Goal: Obtain resource: Obtain resource

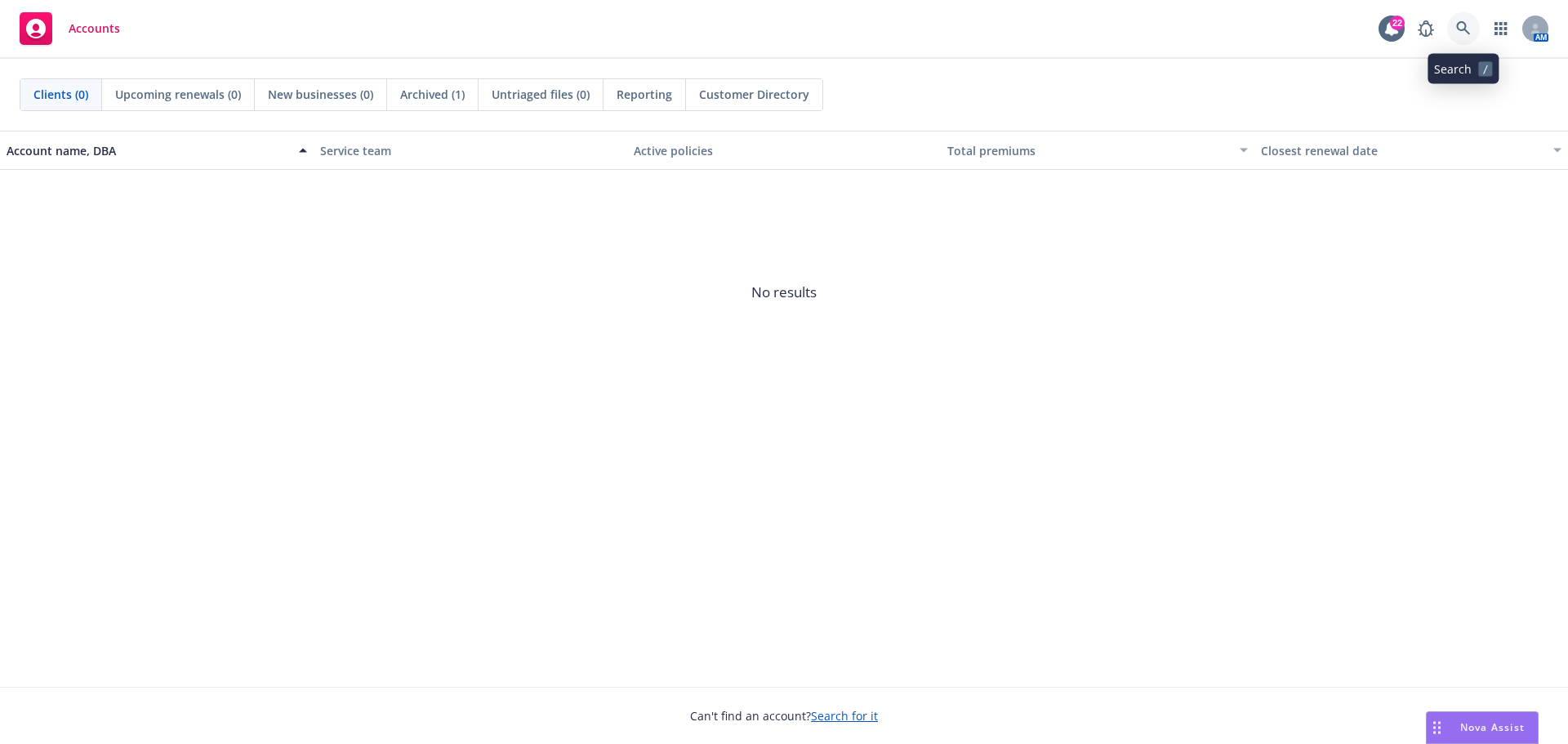
click at [1458, 22] on icon at bounding box center [1464, 29] width 15 height 15
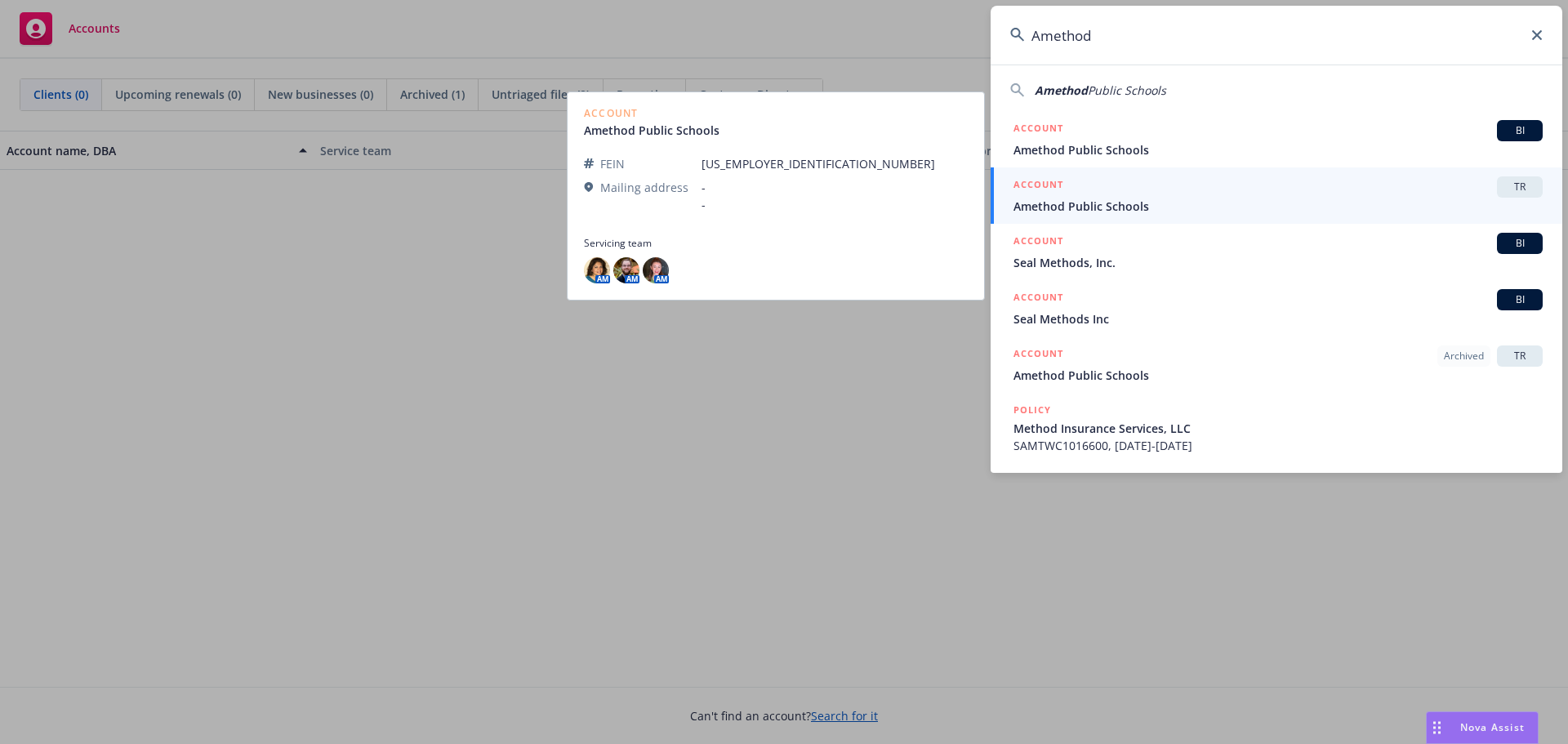
type input "Amethod"
click at [1236, 192] on div "ACCOUNT TR" at bounding box center [1278, 187] width 529 height 21
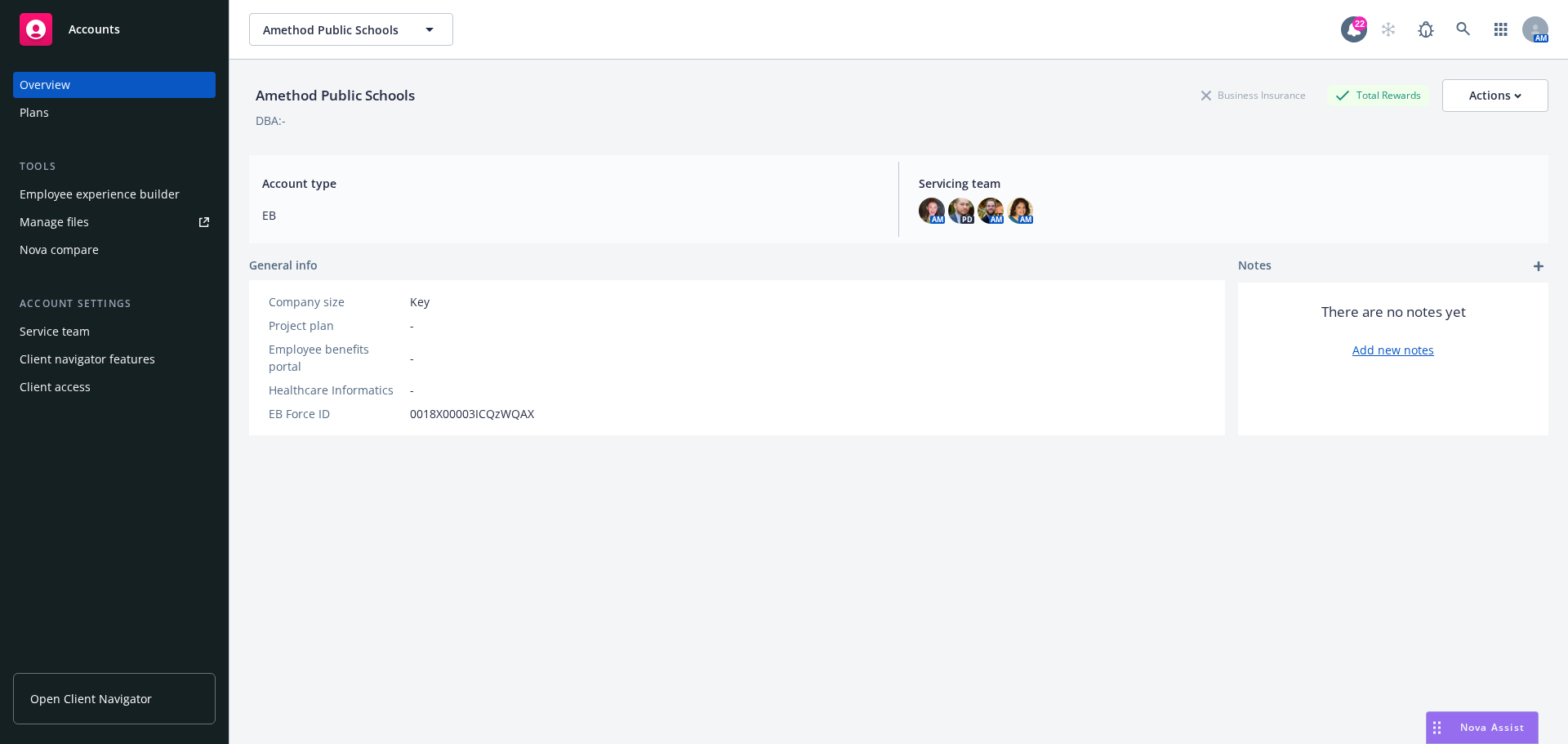
click at [101, 226] on link "Manage files" at bounding box center [114, 222] width 202 height 26
click at [98, 109] on div "Plans" at bounding box center [114, 112] width 190 height 26
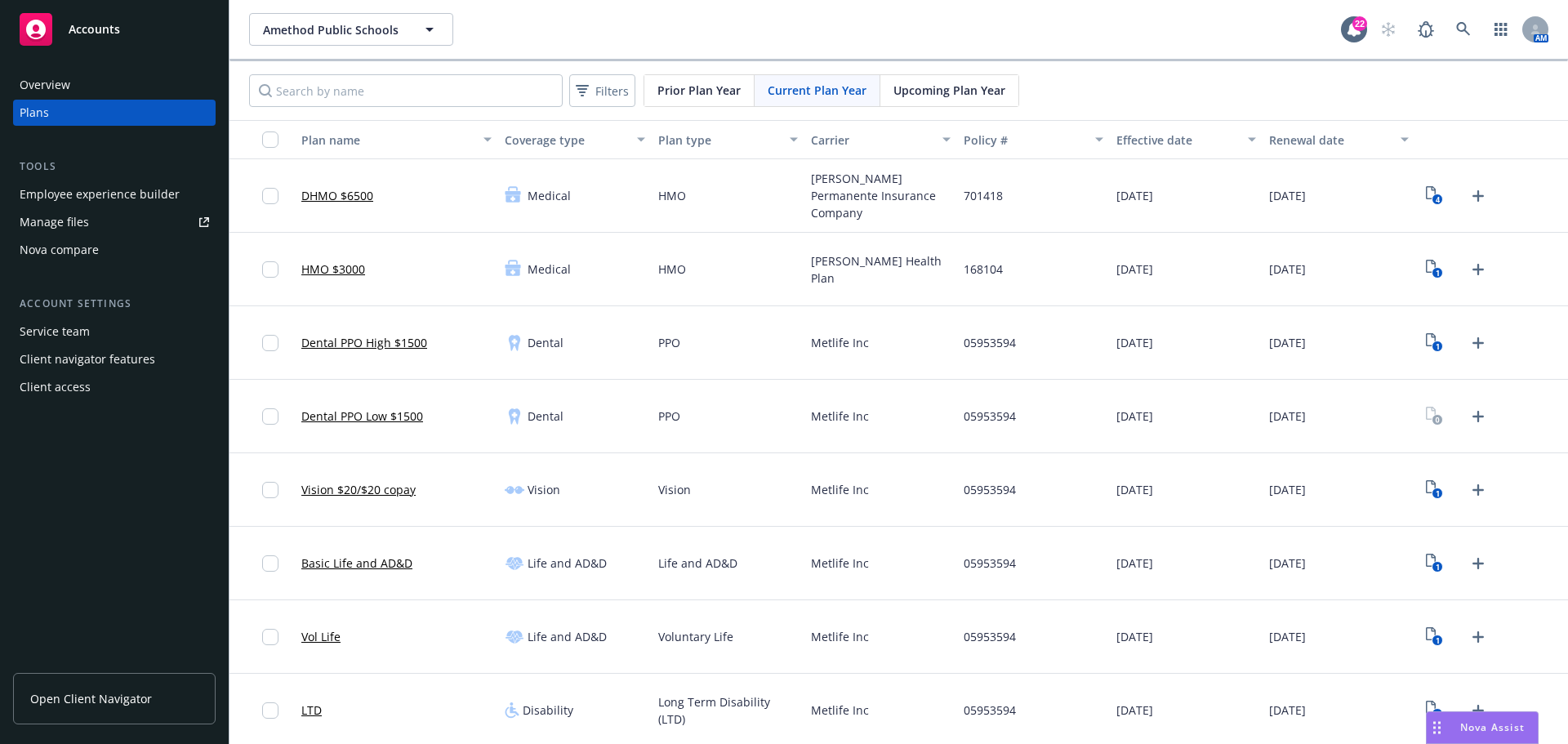
click at [121, 336] on div "Service team" at bounding box center [114, 331] width 190 height 26
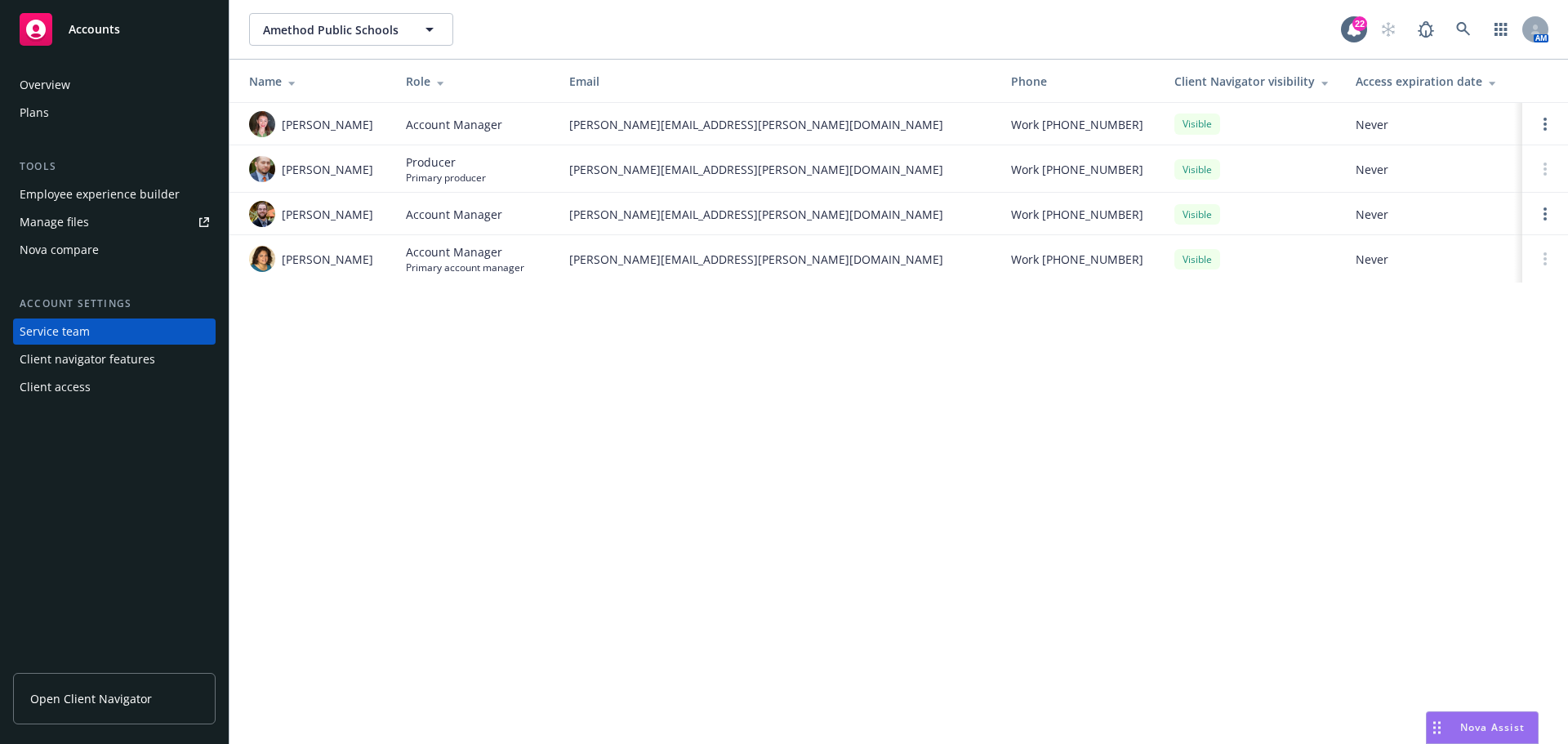
click at [127, 368] on div "Client navigator features" at bounding box center [86, 359] width 135 height 26
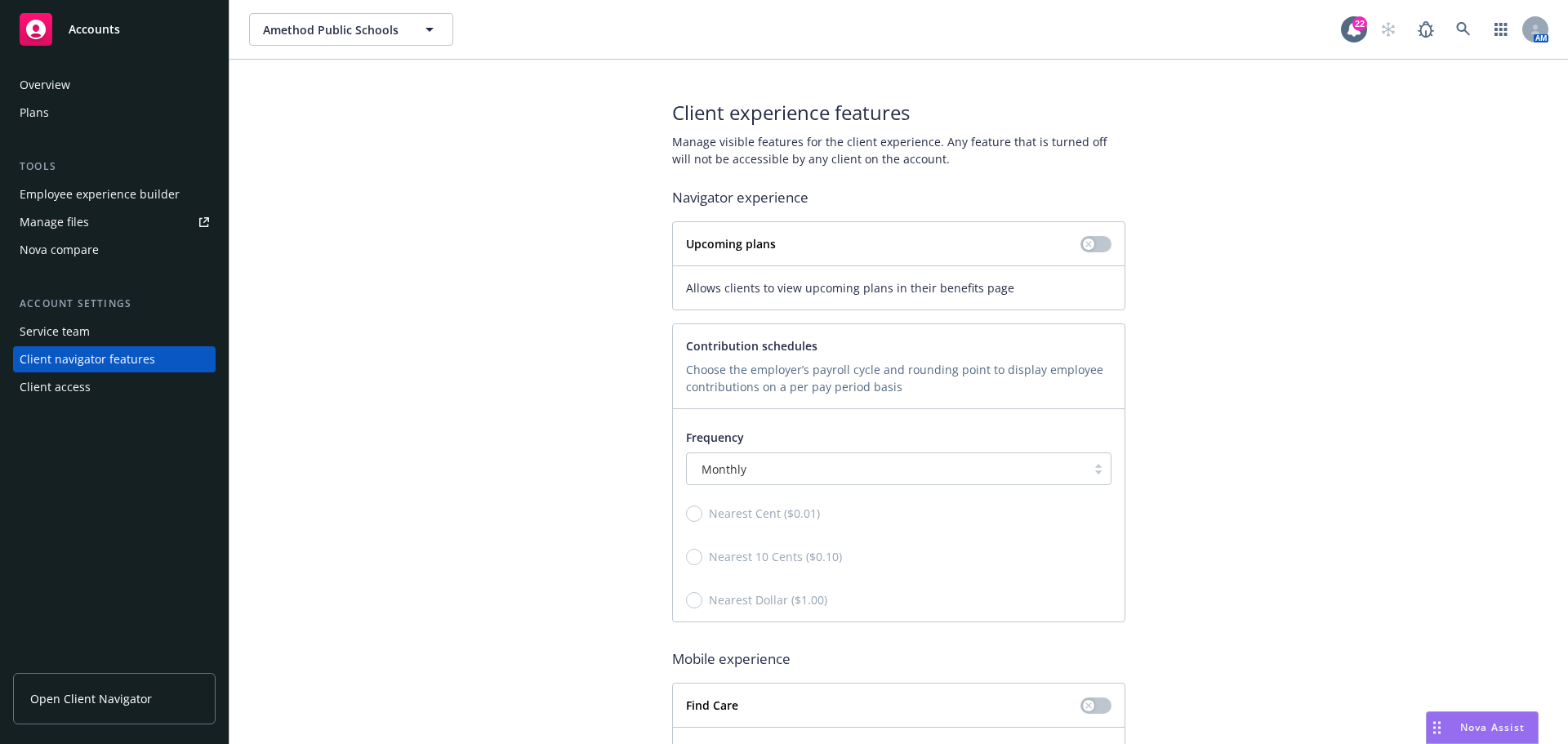
click at [86, 74] on div "Overview" at bounding box center [114, 85] width 190 height 26
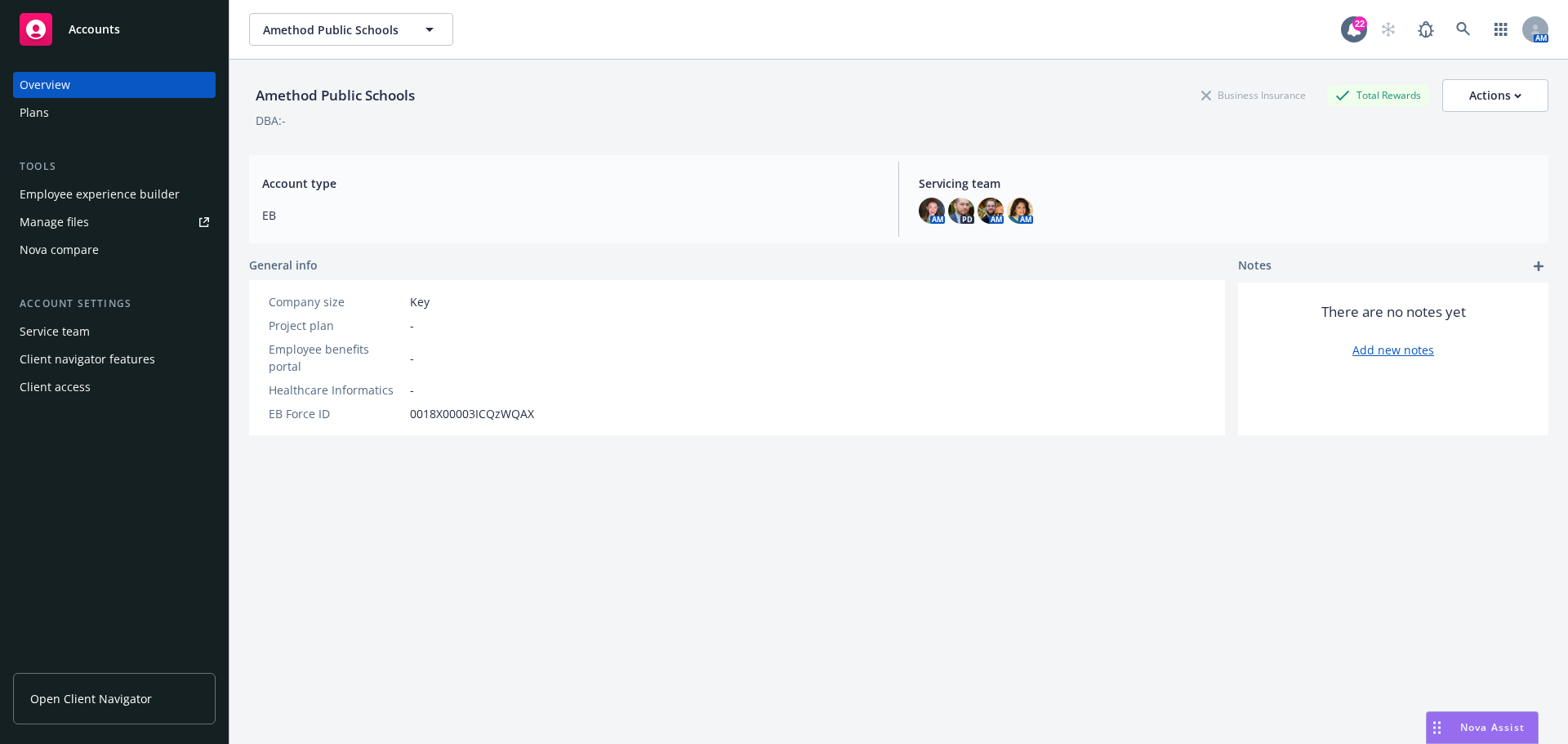
drag, startPoint x: 202, startPoint y: 140, endPoint x: 687, endPoint y: 115, distance: 485.6
click at [687, 115] on div "DBA: -" at bounding box center [899, 120] width 1299 height 17
click at [1507, 86] on div "Actions" at bounding box center [1495, 96] width 52 height 31
click at [937, 76] on div "Amethod Public Schools Business Insurance Total Rewards Actions Edit account su…" at bounding box center [899, 101] width 1299 height 83
click at [134, 223] on link "Manage files" at bounding box center [114, 222] width 202 height 26
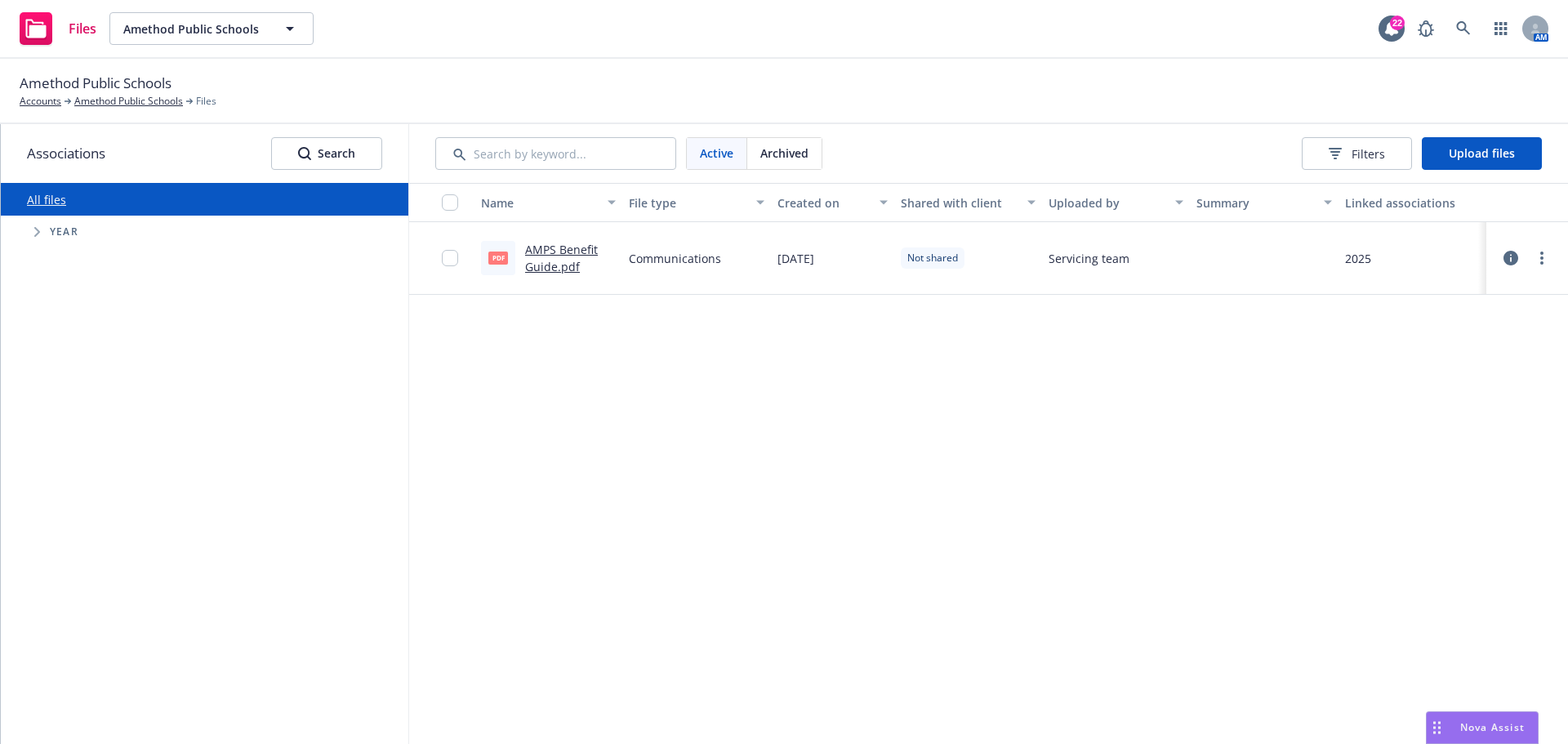
click at [443, 247] on div at bounding box center [455, 258] width 26 height 52
click at [447, 257] on input "checkbox" at bounding box center [450, 258] width 17 height 17
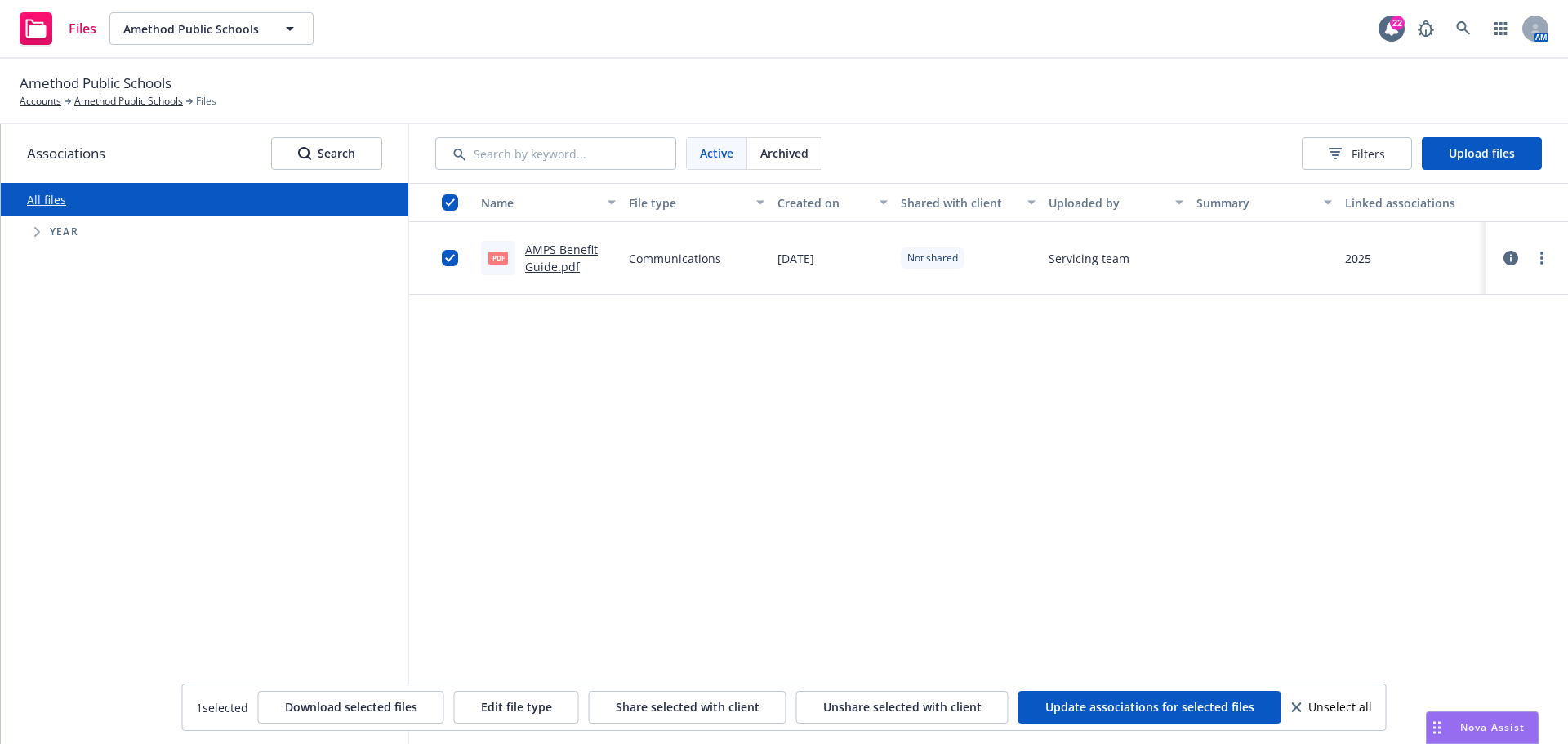
click at [1036, 456] on div "Name File type Created on Shared with client Uploaded by Summary Linked associa…" at bounding box center [989, 464] width 1159 height 561
click at [446, 258] on input "checkbox" at bounding box center [450, 258] width 17 height 17
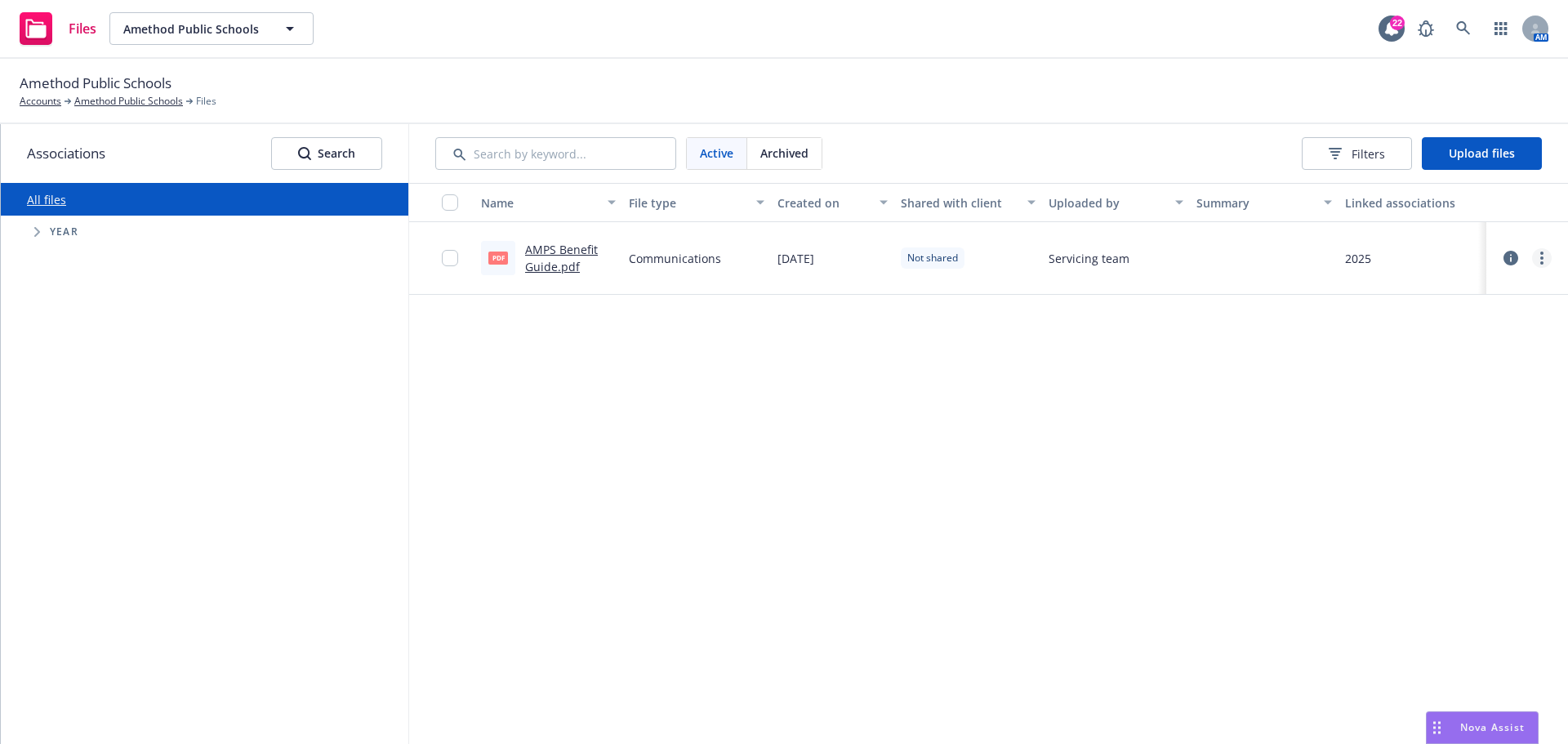
click at [1540, 258] on icon "more" at bounding box center [1542, 258] width 4 height 13
drag, startPoint x: 1158, startPoint y: 395, endPoint x: 1058, endPoint y: 389, distance: 100.2
click at [1158, 395] on div "Name File type Created on Shared with client Uploaded by Summary Linked associa…" at bounding box center [989, 464] width 1159 height 561
click at [33, 233] on span "Tree Example" at bounding box center [37, 232] width 26 height 26
click at [64, 265] on span "Tree Example" at bounding box center [57, 267] width 26 height 26
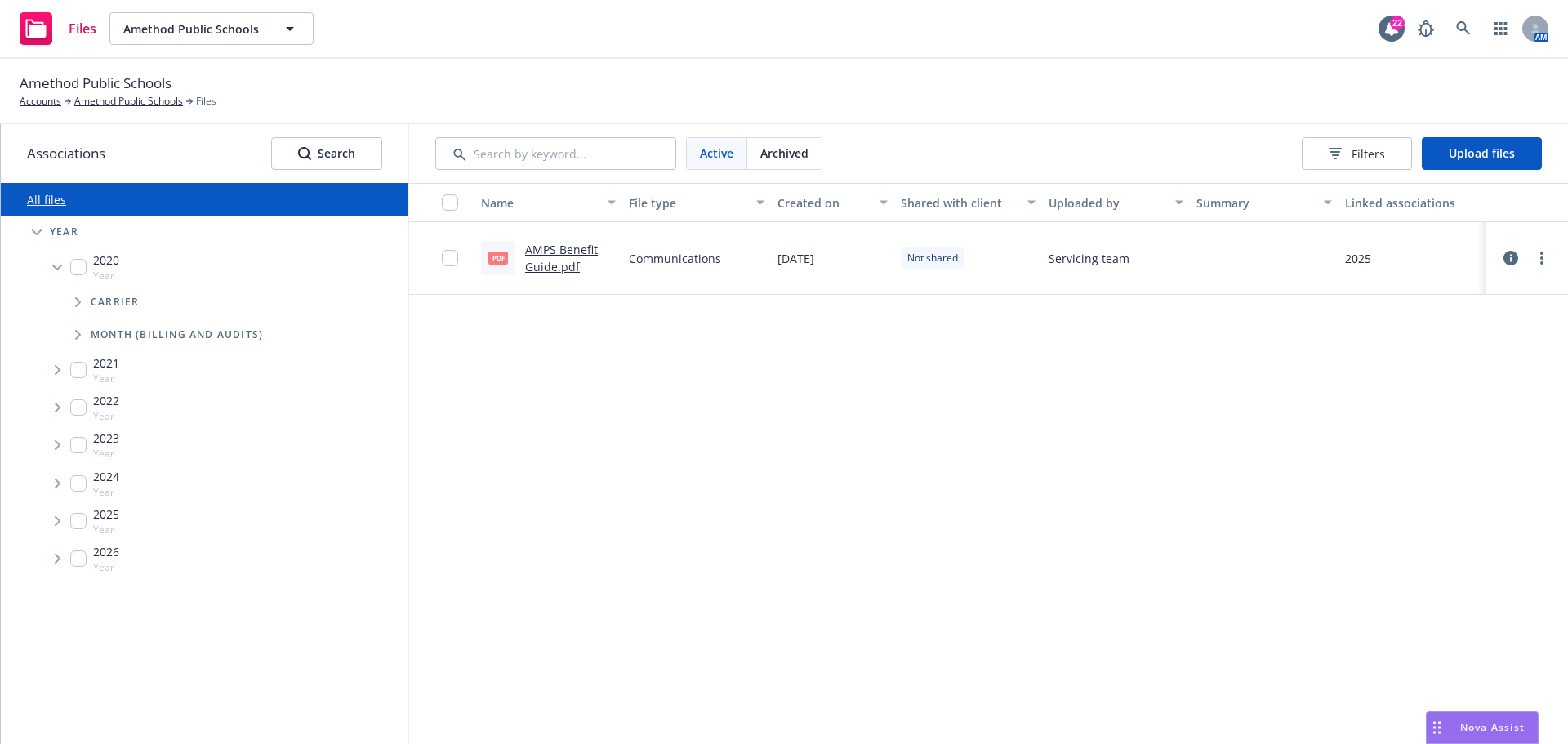
click at [77, 297] on icon "Tree Example" at bounding box center [78, 302] width 6 height 10
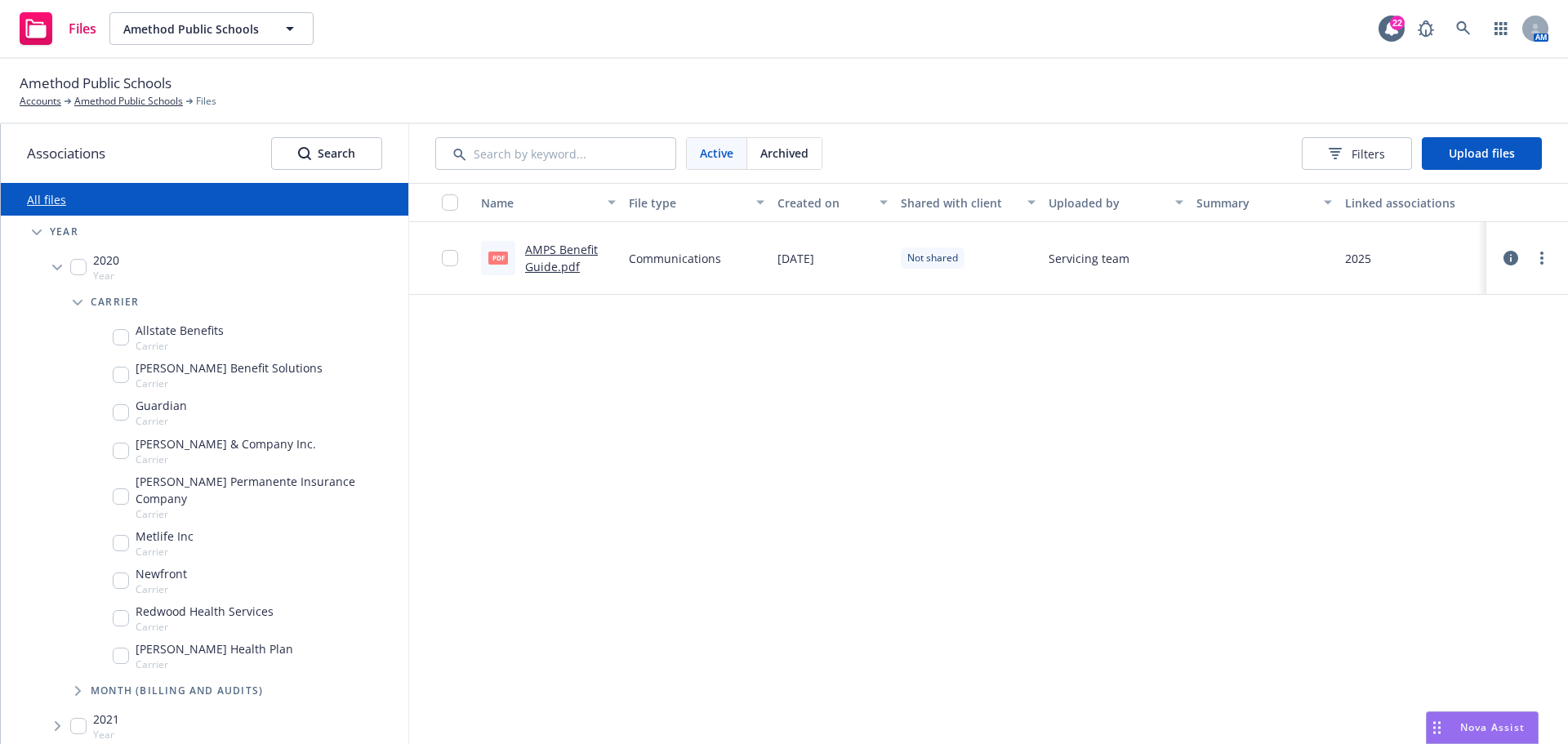
click at [77, 297] on span "Tree Example" at bounding box center [77, 302] width 26 height 26
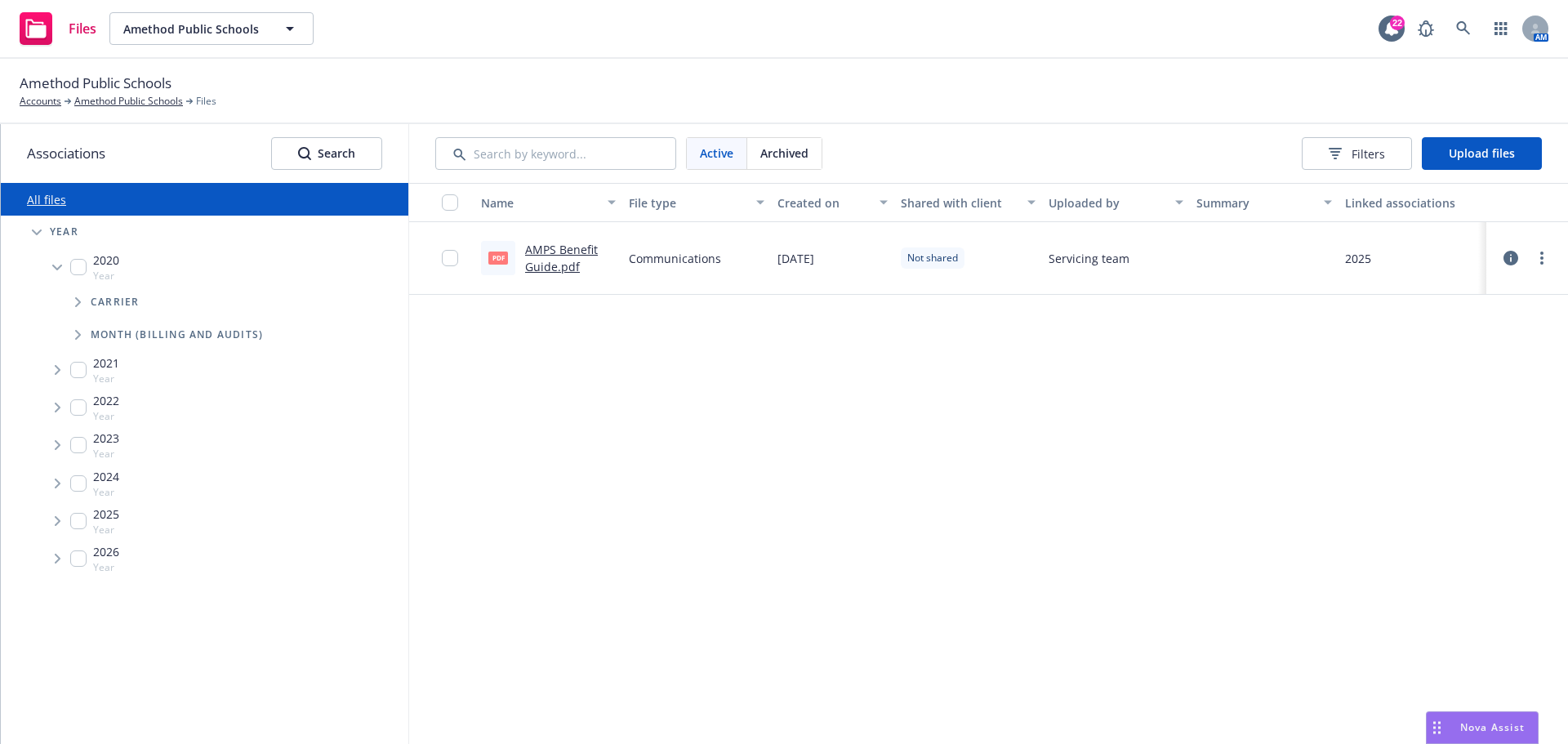
click at [74, 334] on span "Tree Example" at bounding box center [77, 335] width 26 height 26
click at [79, 335] on icon "Tree Example" at bounding box center [77, 335] width 10 height 6
click at [278, 27] on button "Amethod Public Schools" at bounding box center [212, 29] width 204 height 33
click at [375, 40] on div "Files Amador County Unified School District Type Commercial FEIN 94-2645622 Ame…" at bounding box center [784, 29] width 1568 height 59
click at [1321, 161] on button "Filters" at bounding box center [1357, 154] width 110 height 33
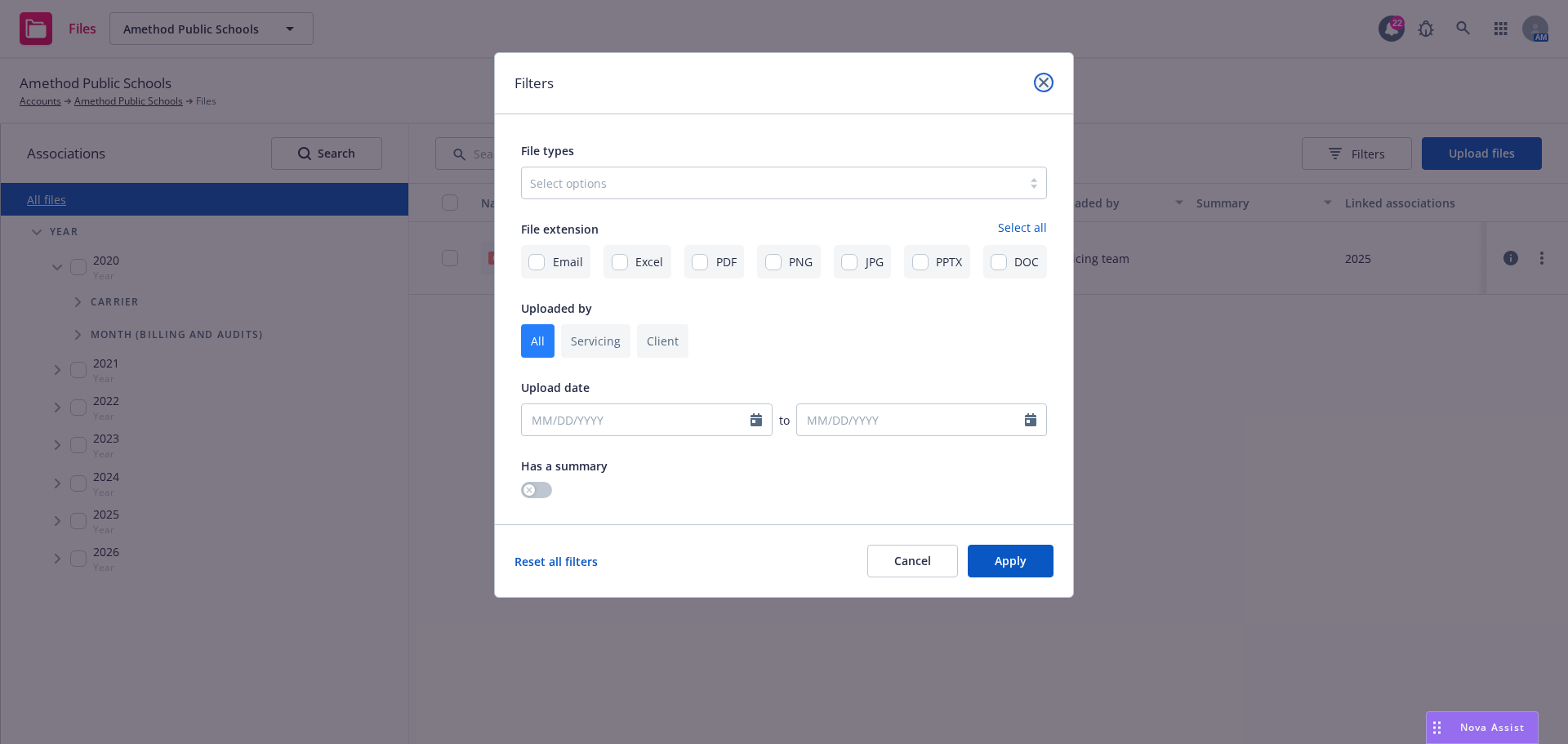
click at [1047, 77] on icon "close" at bounding box center [1043, 82] width 10 height 10
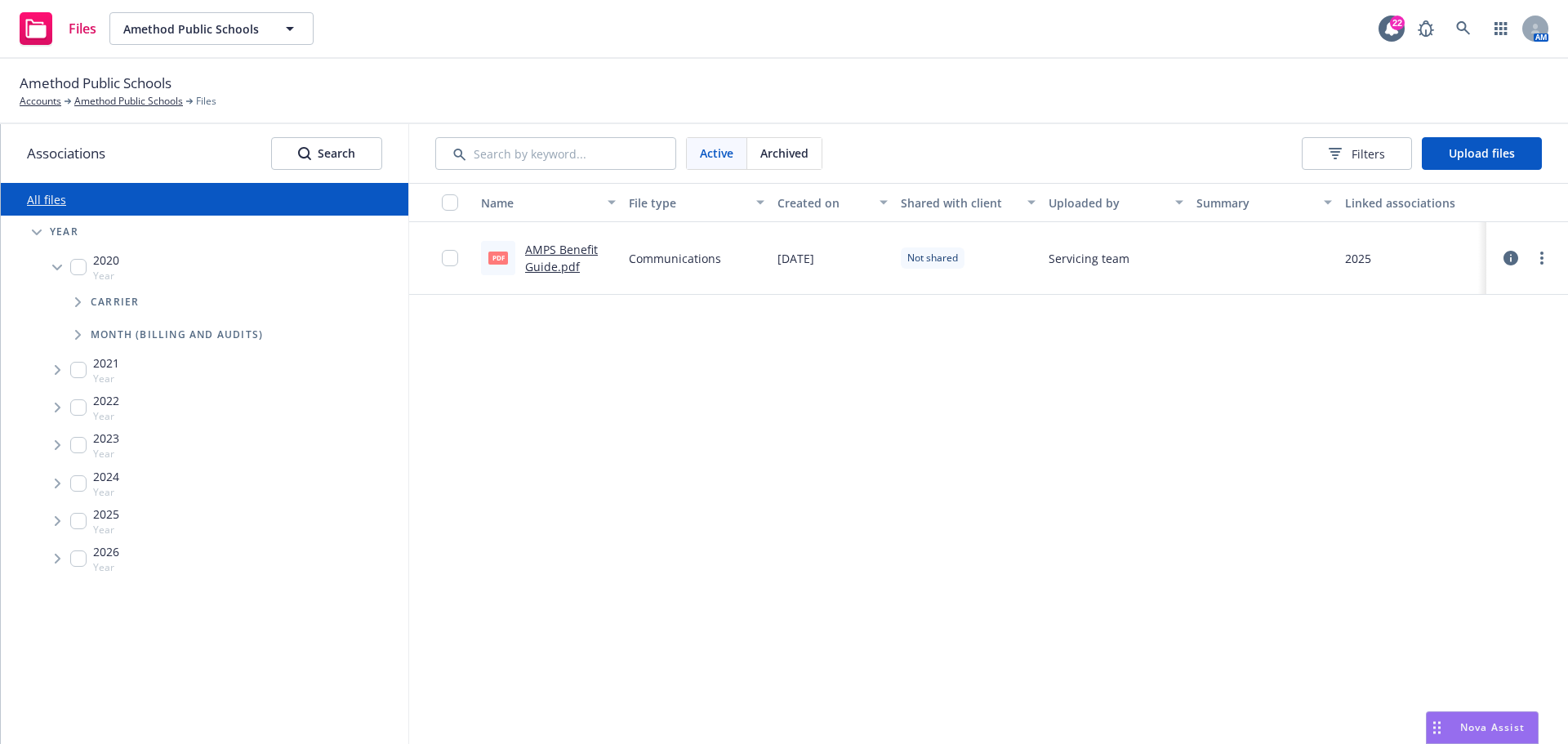
click at [40, 19] on rect at bounding box center [36, 29] width 33 height 33
click at [35, 33] on icon at bounding box center [36, 29] width 20 height 18
click at [1505, 256] on icon at bounding box center [1511, 258] width 15 height 15
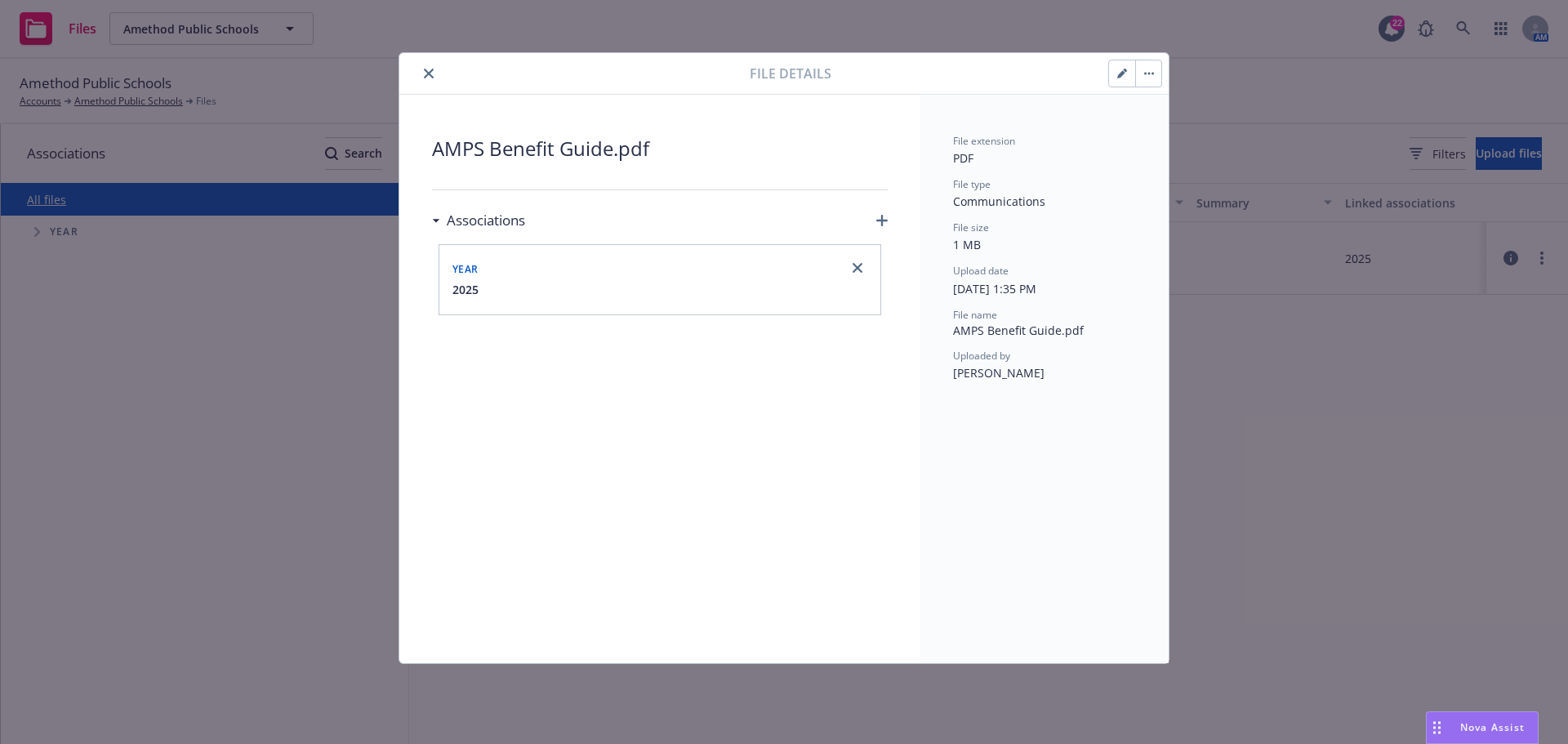
click at [1124, 76] on icon "button" at bounding box center [1122, 74] width 10 height 10
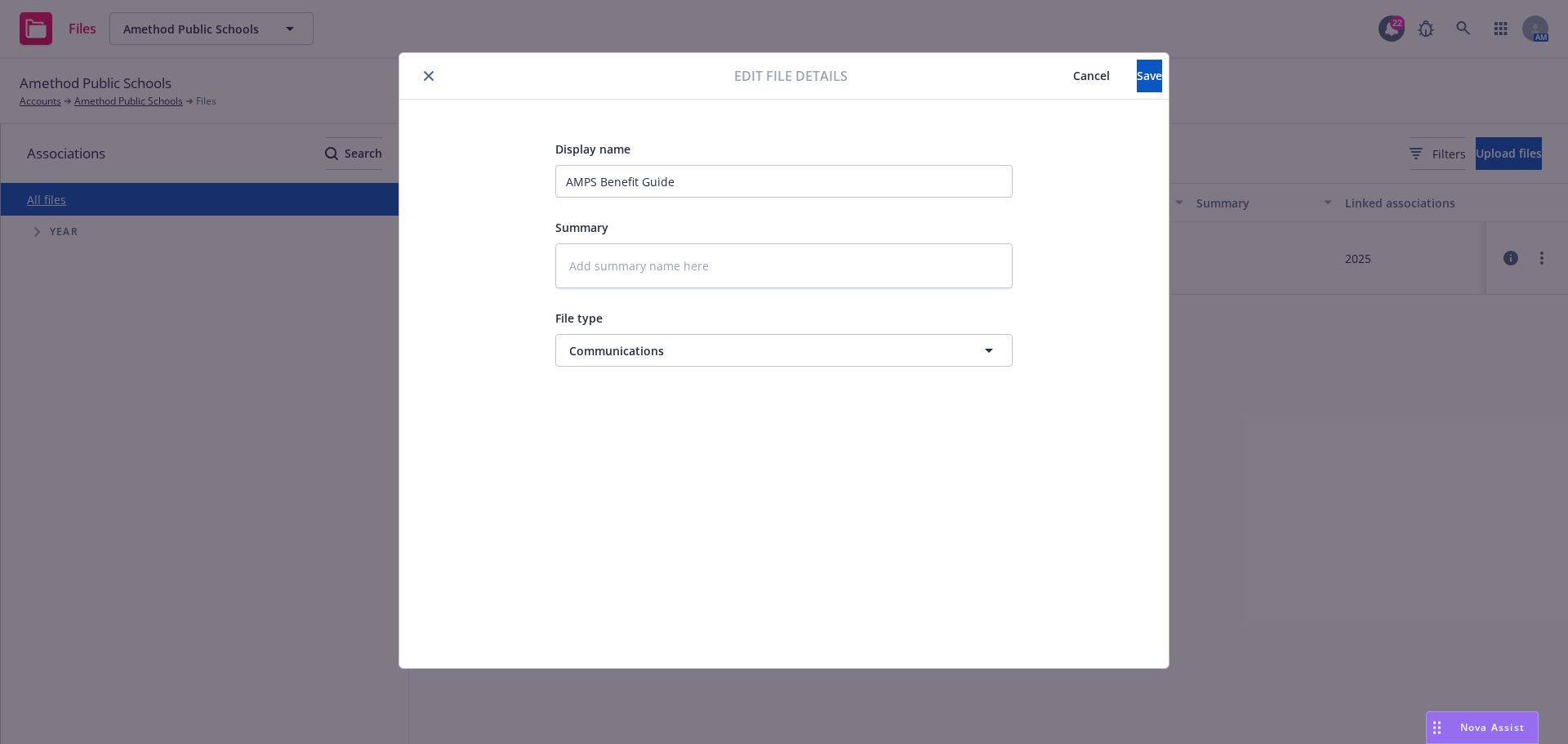
click at [426, 73] on icon "close" at bounding box center [429, 75] width 10 height 10
type textarea "x"
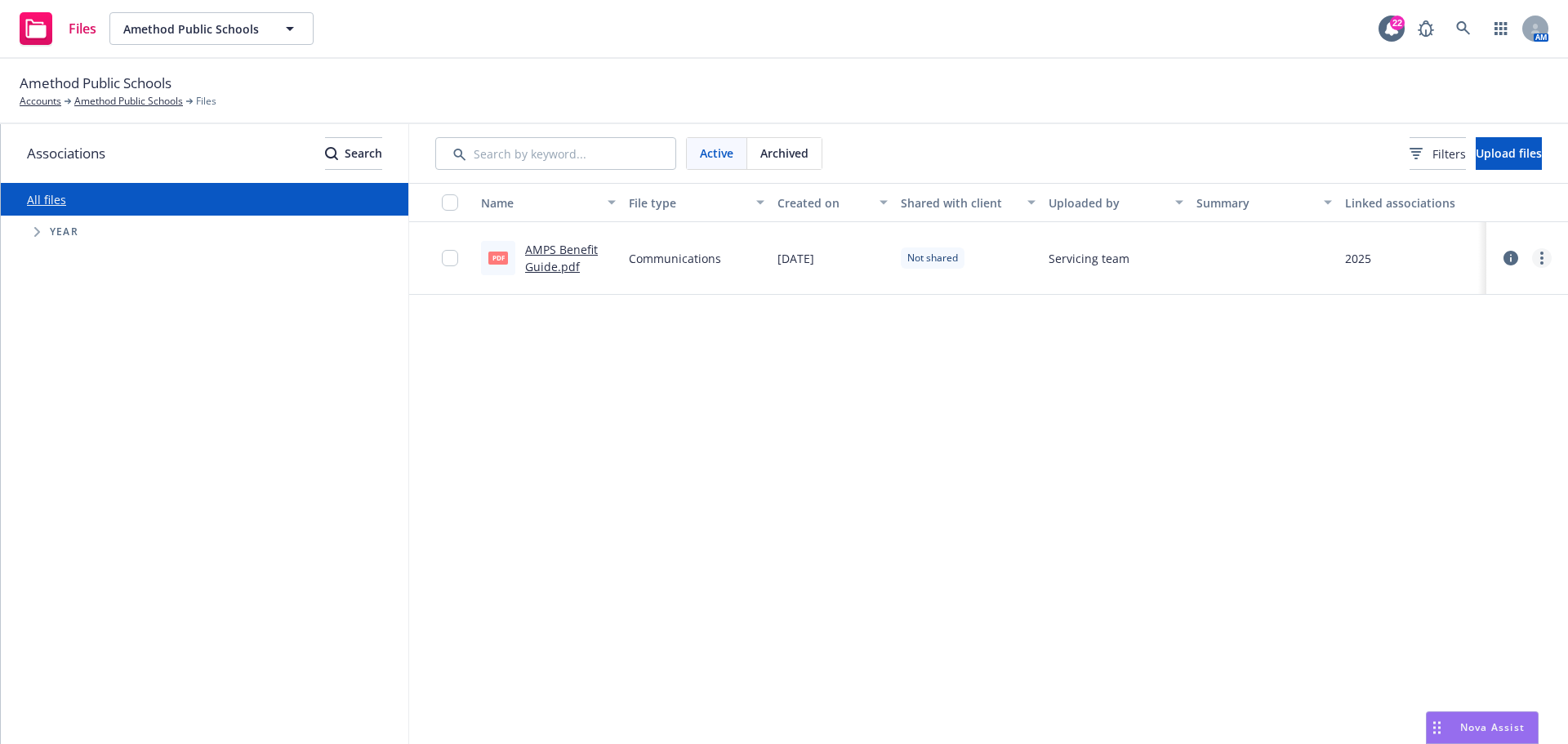
click at [1545, 254] on link "more" at bounding box center [1541, 258] width 19 height 19
click at [920, 389] on div "Name File type Created on Shared with client Uploaded by Summary Linked associa…" at bounding box center [989, 464] width 1159 height 561
click at [454, 251] on input "checkbox" at bounding box center [450, 258] width 17 height 17
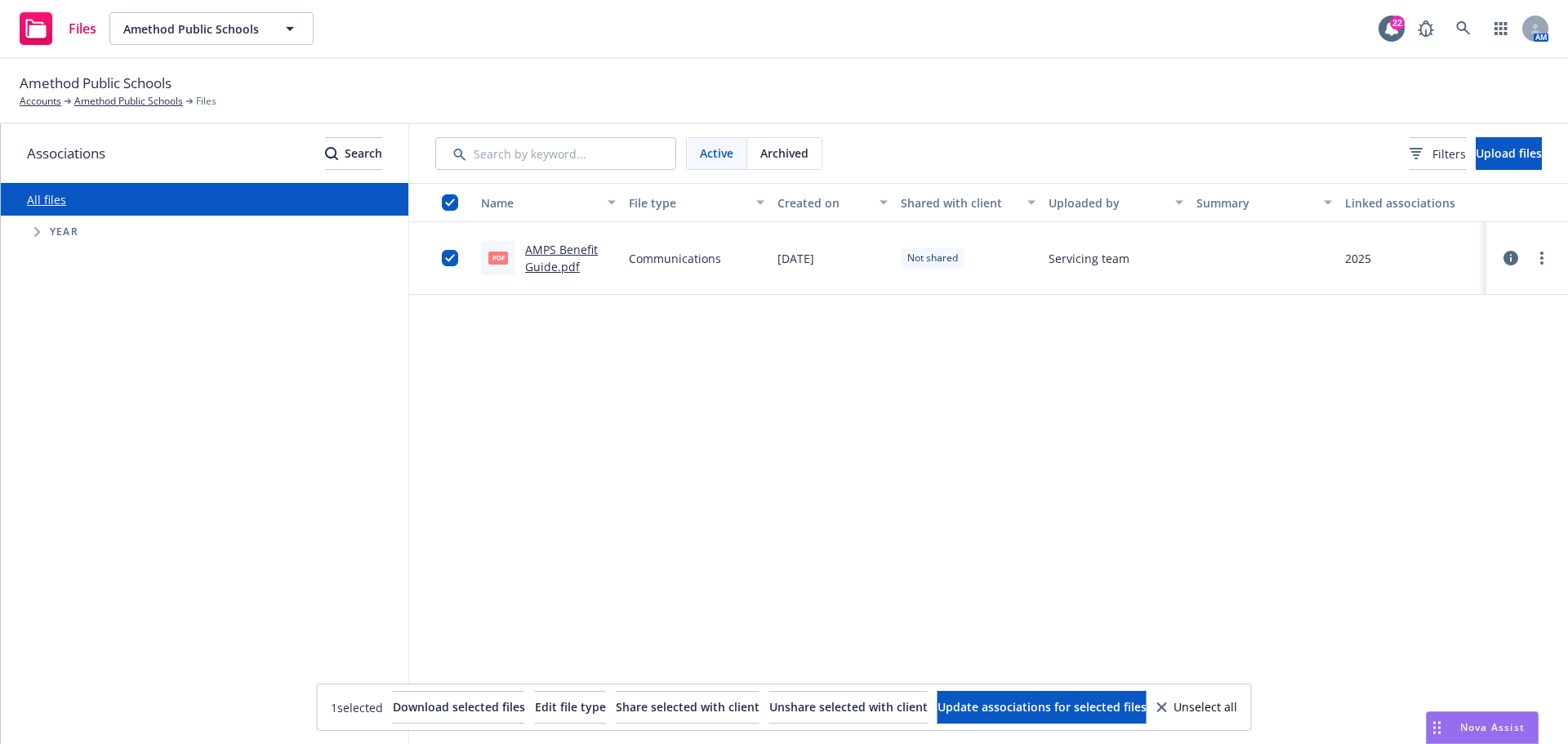
click at [283, 349] on div "All files Accessibility guide for tree Tree Example. Navigate the tree with the…" at bounding box center [204, 464] width 408 height 561
click at [27, 233] on span "Tree Example" at bounding box center [37, 232] width 26 height 26
